Goal: Navigation & Orientation: Go to known website

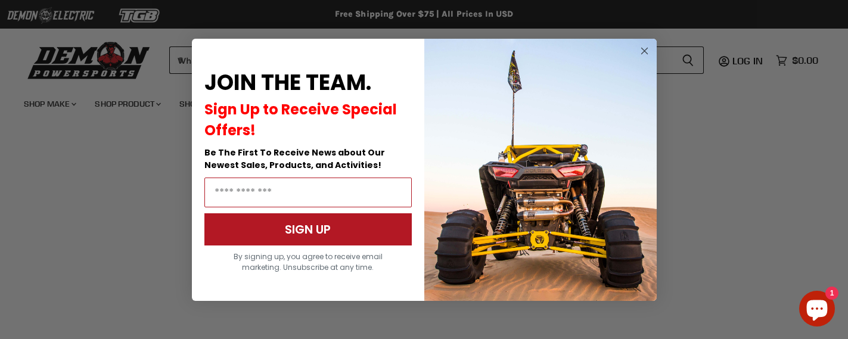
scroll to position [339, 0]
